Goal: Entertainment & Leisure: Consume media (video, audio)

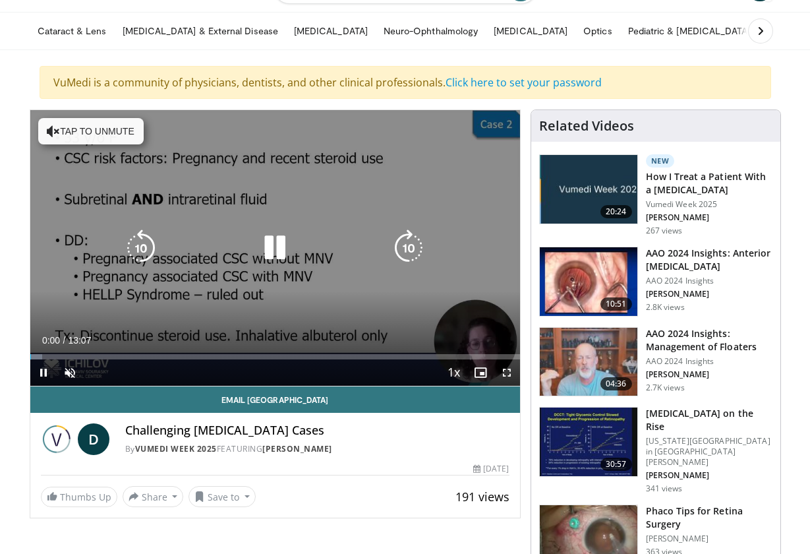
scroll to position [71, 0]
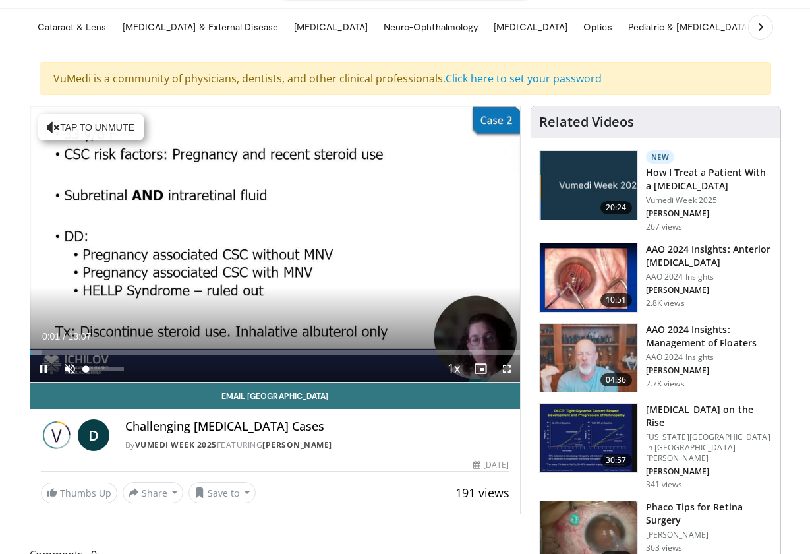
click at [67, 364] on span "Video Player" at bounding box center [70, 368] width 26 height 26
click at [44, 365] on span "Video Player" at bounding box center [43, 368] width 26 height 26
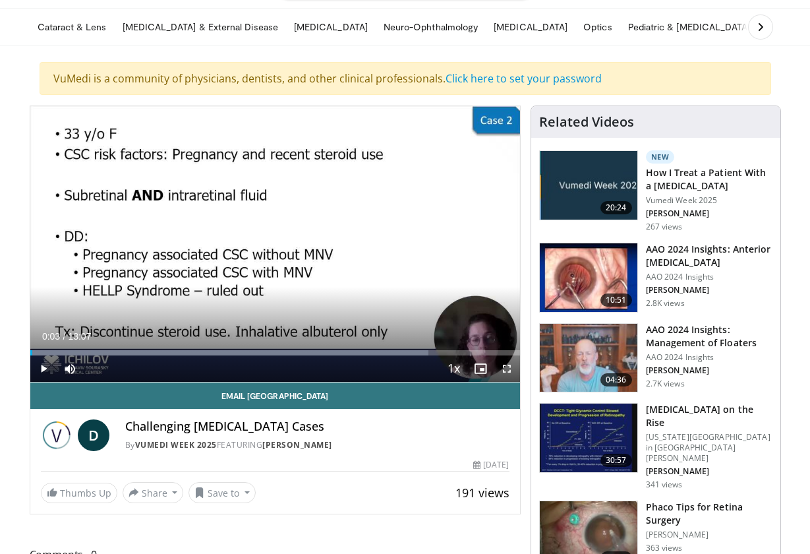
click at [44, 365] on span "Video Player" at bounding box center [43, 368] width 26 height 26
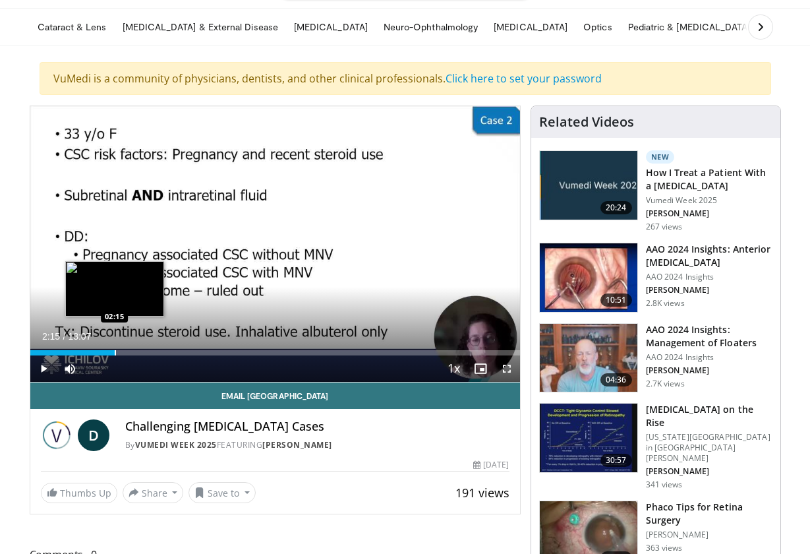
drag, startPoint x: 121, startPoint y: 348, endPoint x: 114, endPoint y: 348, distance: 7.2
click at [114, 348] on div "Loaded : 0.00% 02:16 02:15" at bounding box center [275, 349] width 490 height 13
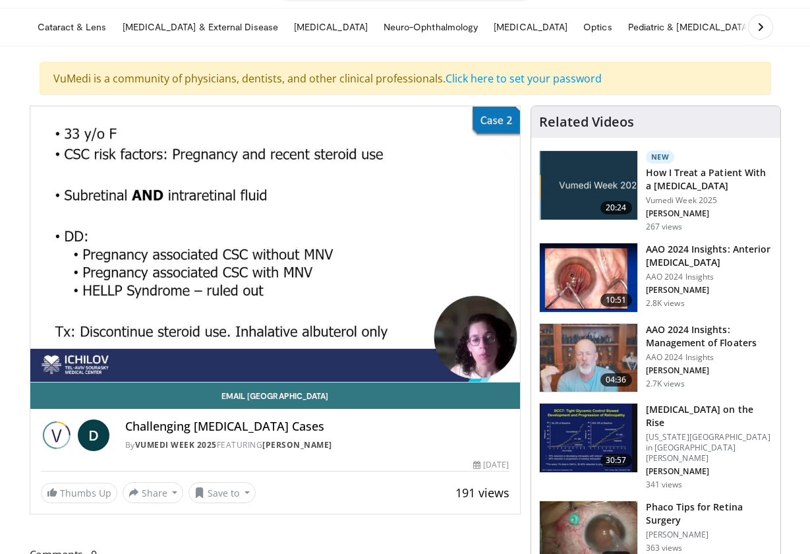
click at [282, 480] on div "Email [GEOGRAPHIC_DATA] D Challenging [MEDICAL_DATA] Cases By Vumedi Week 2025 …" at bounding box center [275, 442] width 490 height 121
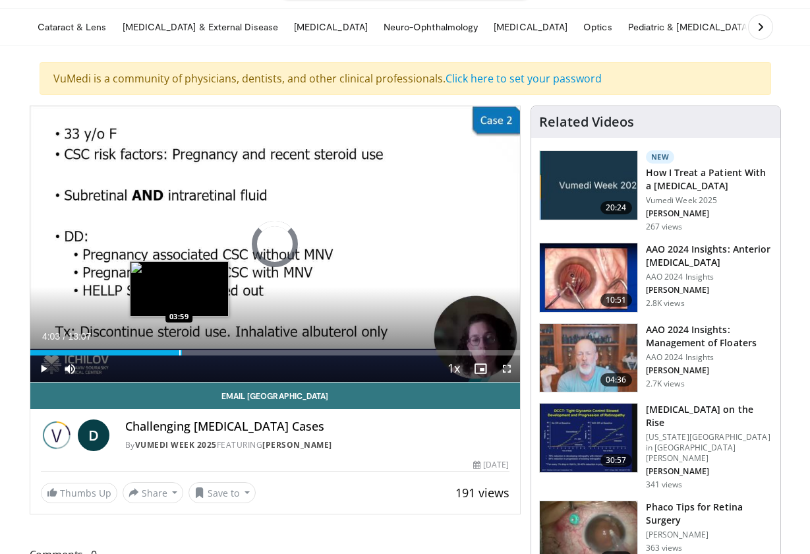
drag, startPoint x: 191, startPoint y: 354, endPoint x: 179, endPoint y: 352, distance: 12.7
click at [179, 350] on div "Progress Bar" at bounding box center [179, 352] width 1 height 5
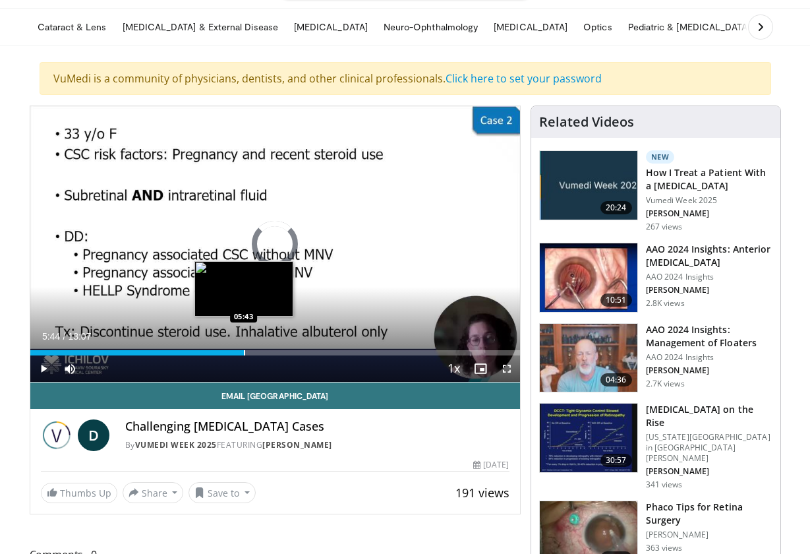
drag, startPoint x: 253, startPoint y: 352, endPoint x: 243, endPoint y: 351, distance: 10.0
click at [244, 351] on div "Progress Bar" at bounding box center [244, 352] width 1 height 5
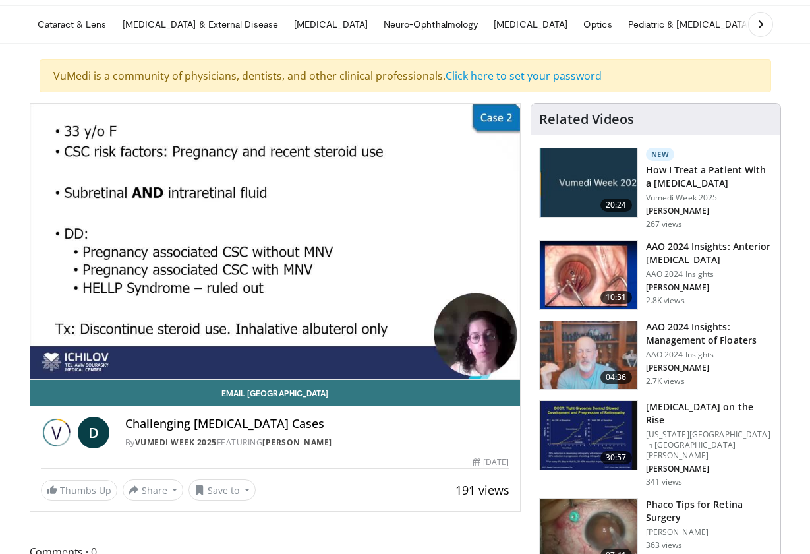
scroll to position [79, 0]
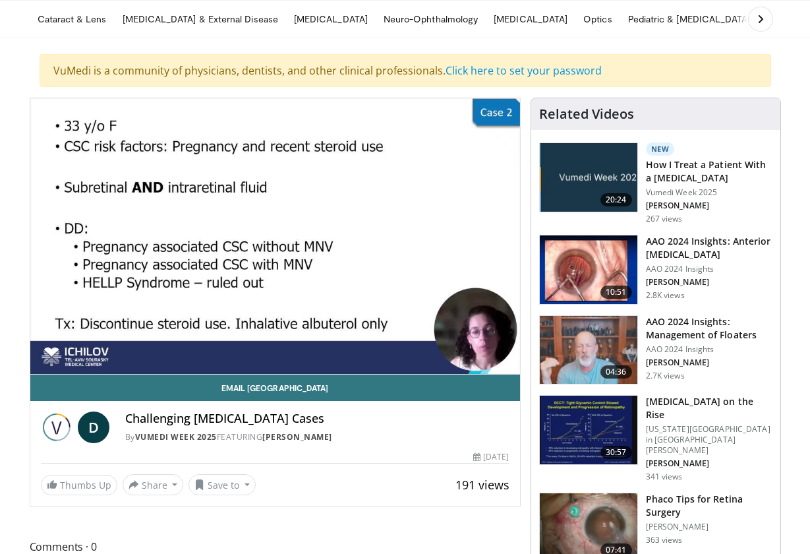
click at [316, 352] on video-js "**********" at bounding box center [275, 236] width 490 height 276
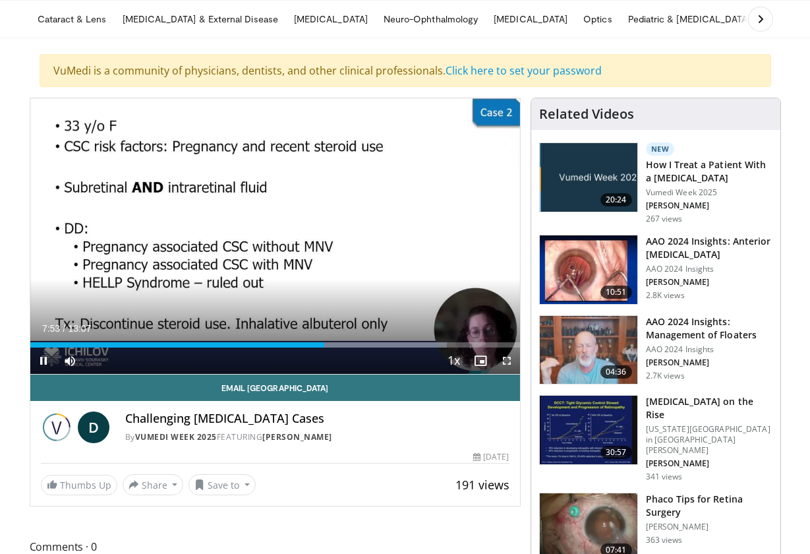
click at [303, 356] on div "Current Time 7:53 / Duration 13:07 Pause Skip Backward Skip Forward Mute Loaded…" at bounding box center [275, 360] width 490 height 26
click at [44, 362] on span "Video Player" at bounding box center [43, 360] width 26 height 26
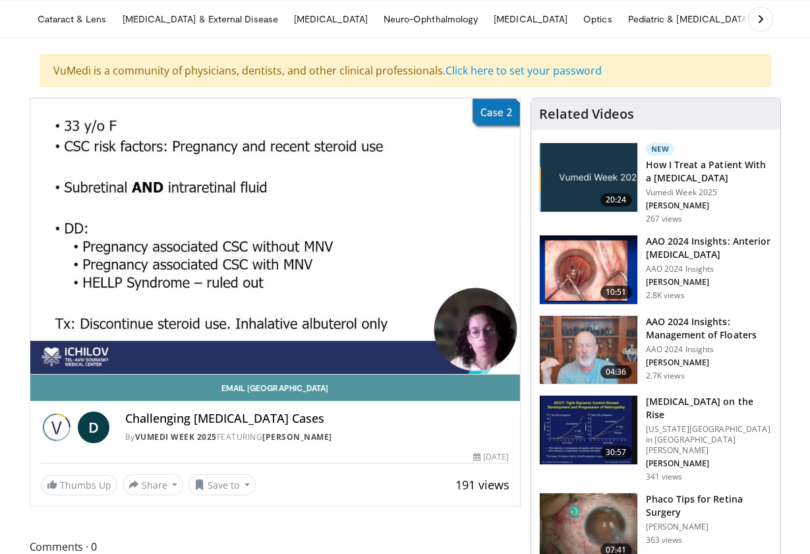
click at [57, 386] on link "Email [GEOGRAPHIC_DATA]" at bounding box center [275, 387] width 490 height 26
